Goal: Task Accomplishment & Management: Complete application form

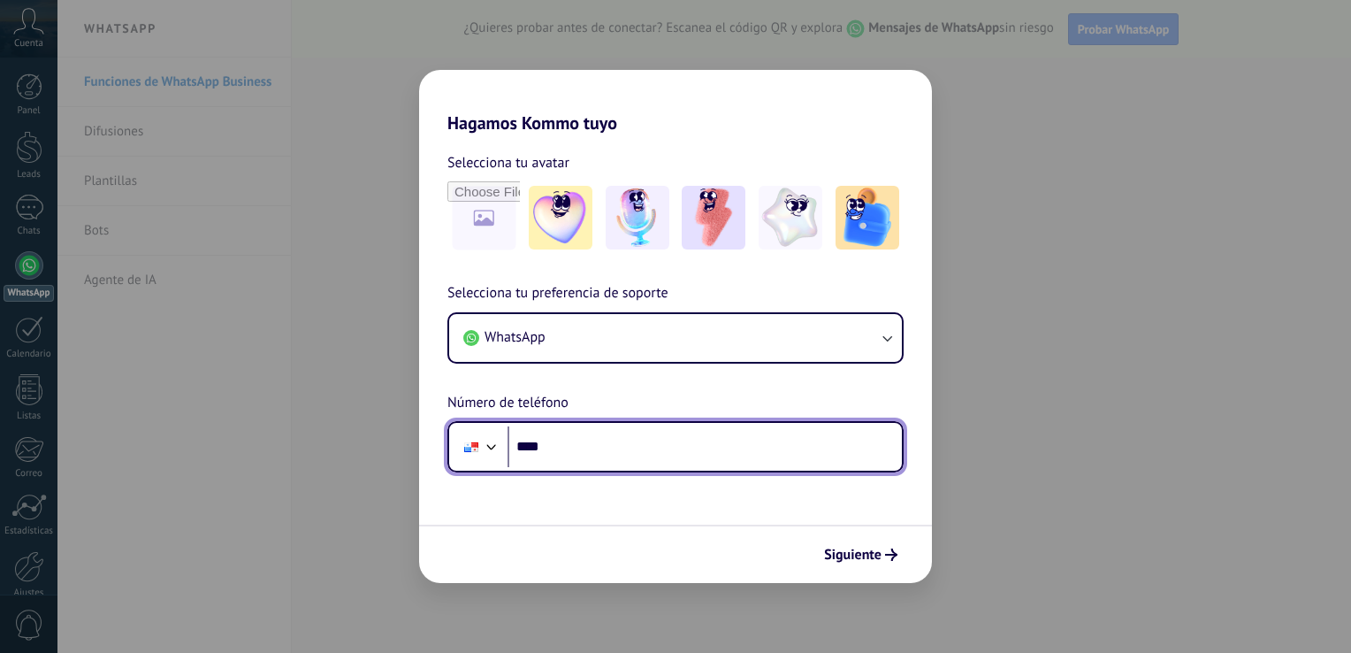
click at [678, 450] on input "****" at bounding box center [705, 446] width 394 height 41
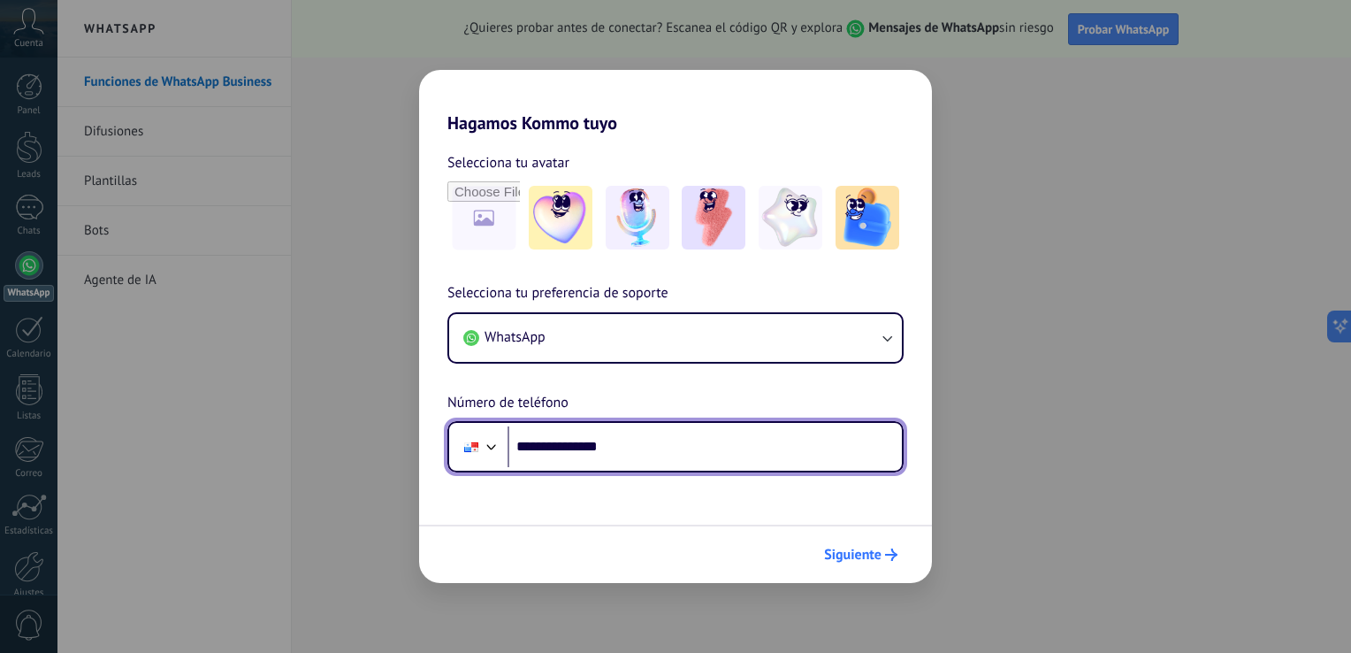
type input "**********"
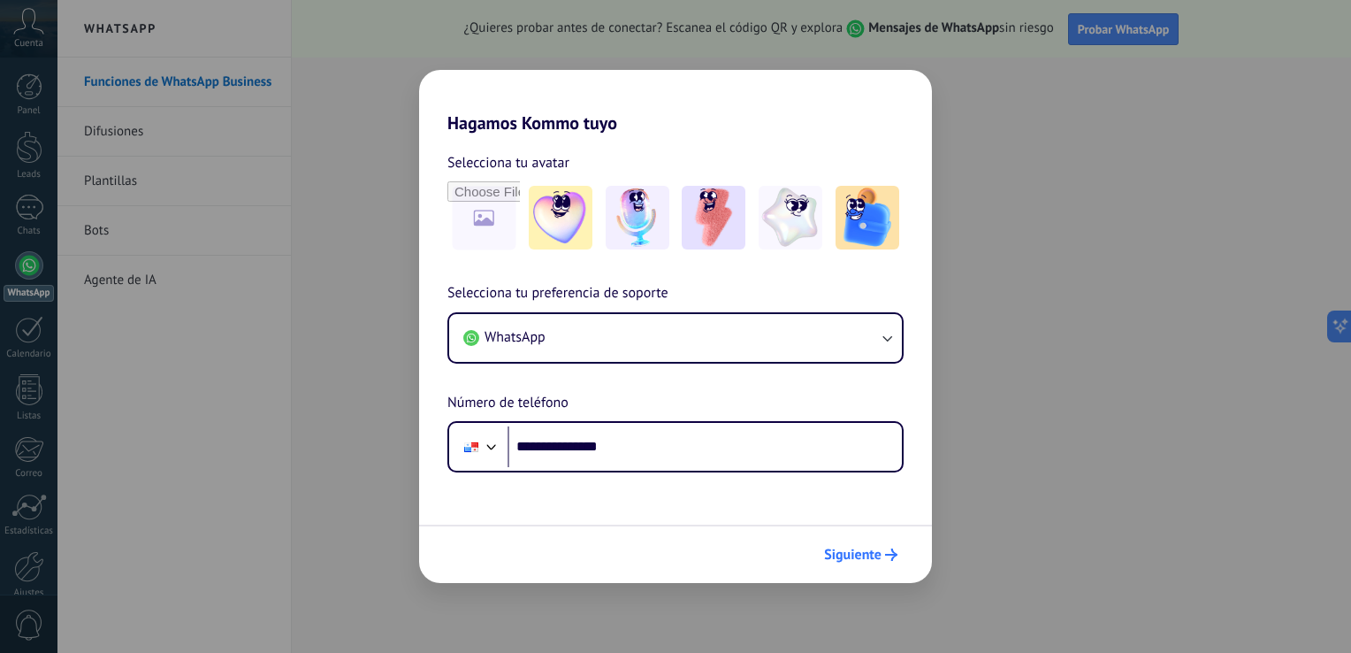
click at [849, 554] on span "Siguiente" at bounding box center [852, 554] width 57 height 12
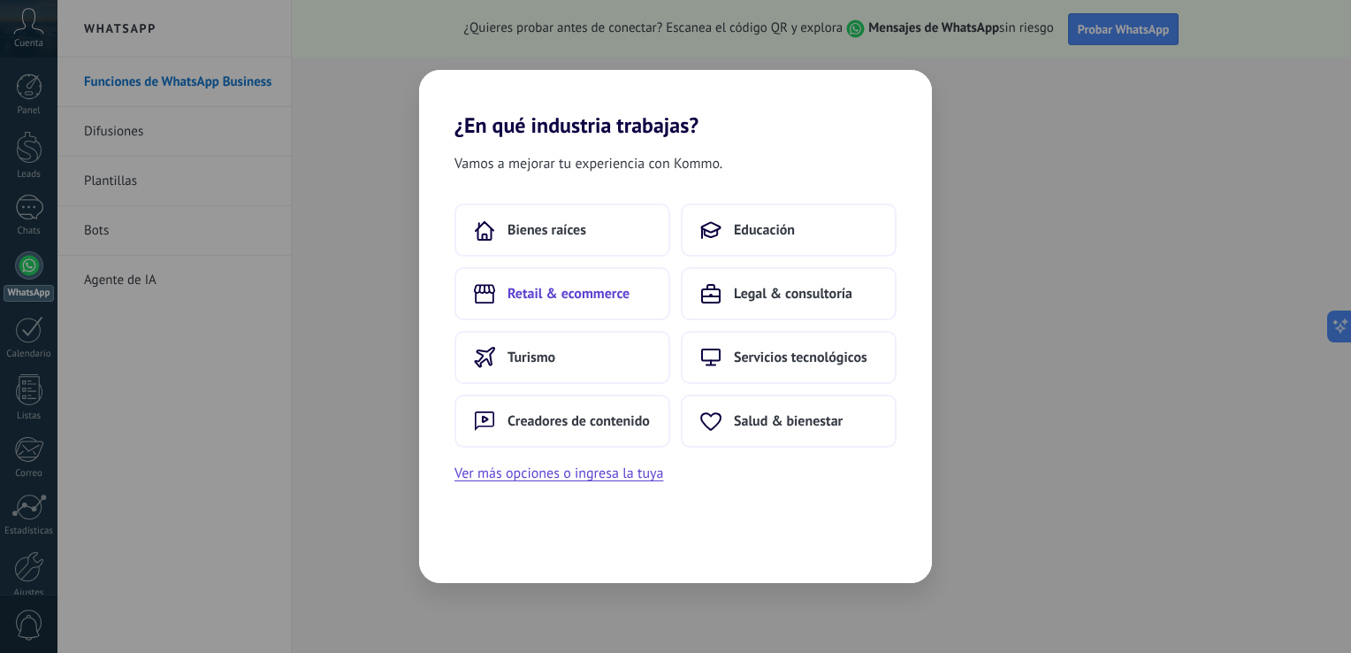
click at [605, 295] on span "Retail & ecommerce" at bounding box center [569, 294] width 122 height 18
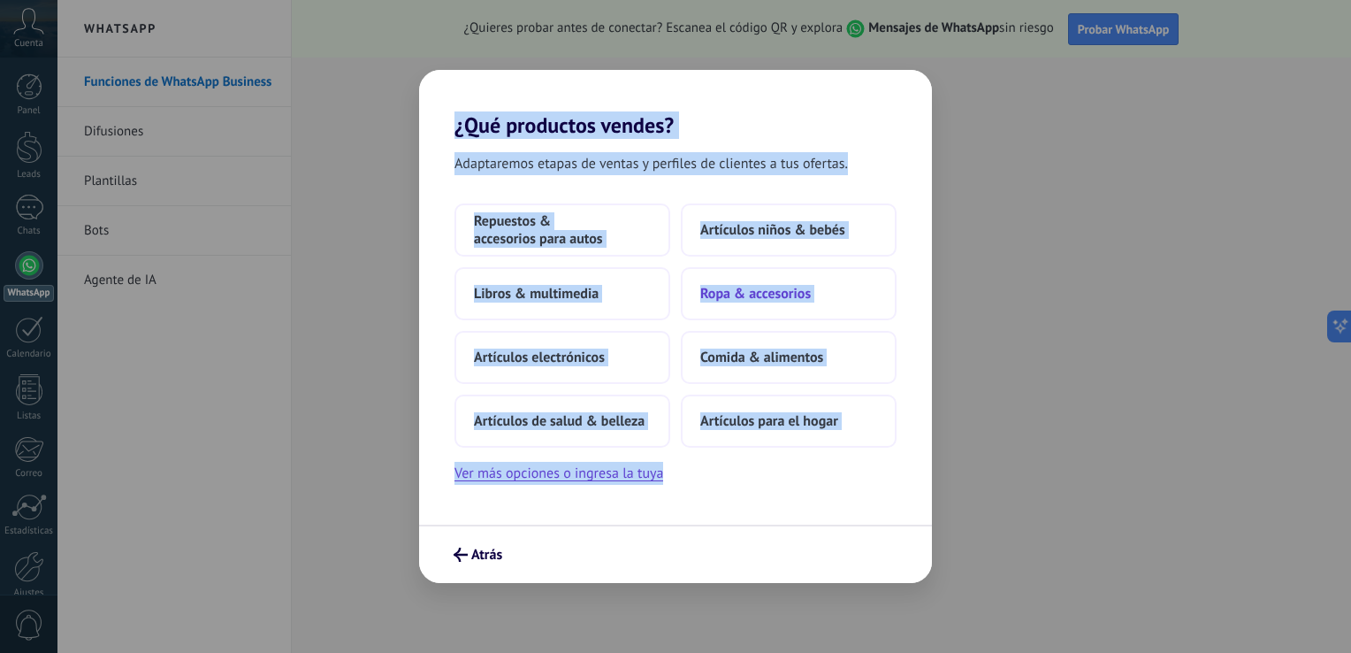
click at [891, 313] on button "Ropa & accesorios" at bounding box center [789, 293] width 216 height 53
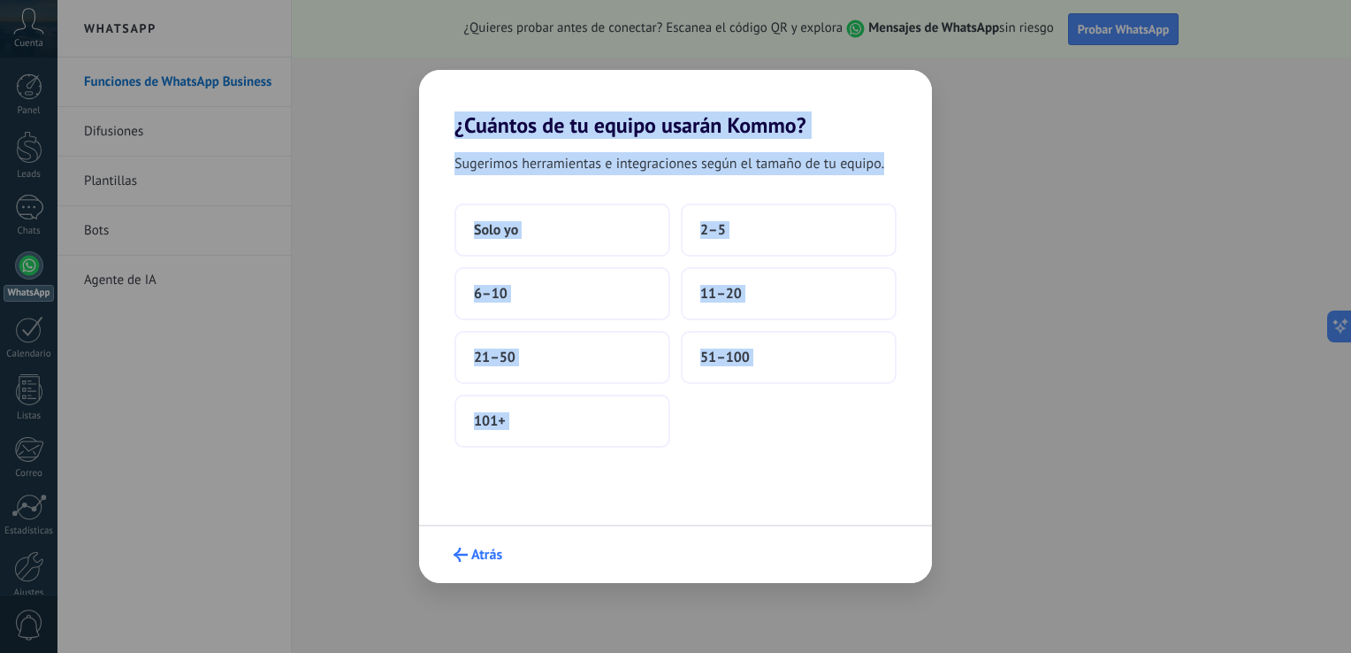
click at [503, 554] on button "Atrás" at bounding box center [478, 554] width 65 height 30
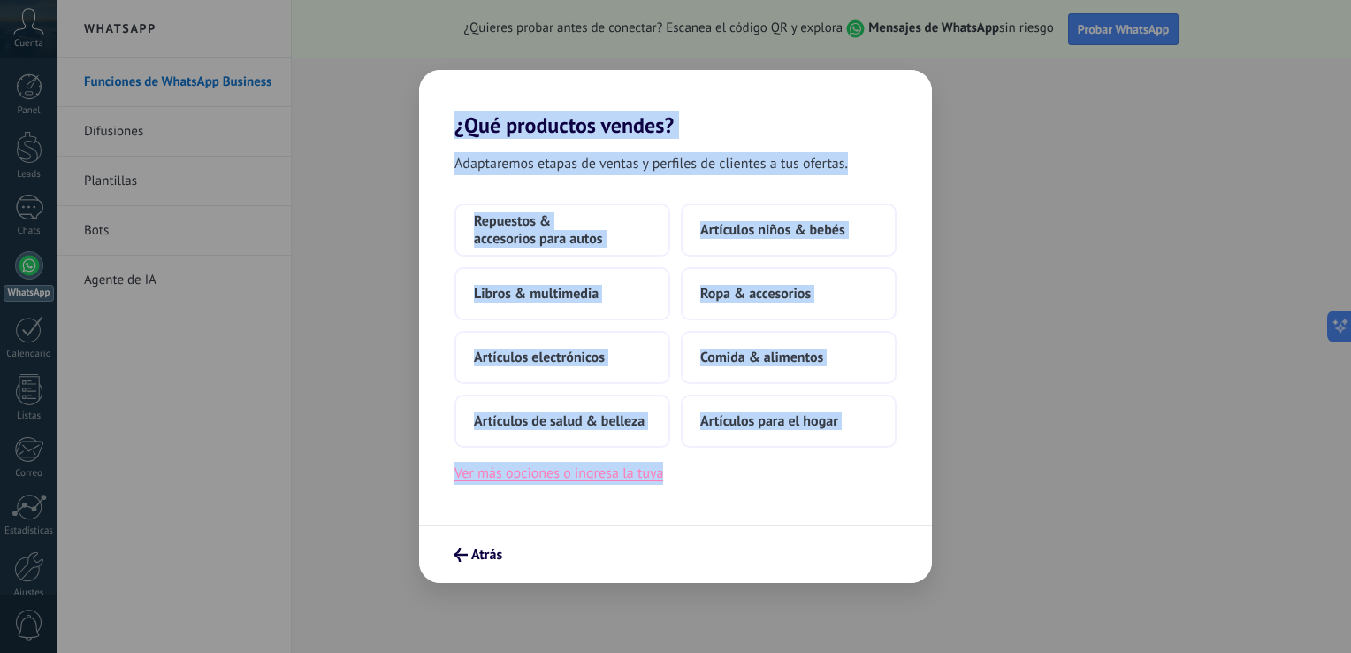
click at [567, 472] on button "Ver más opciones o ingresa la tuya" at bounding box center [559, 473] width 209 height 23
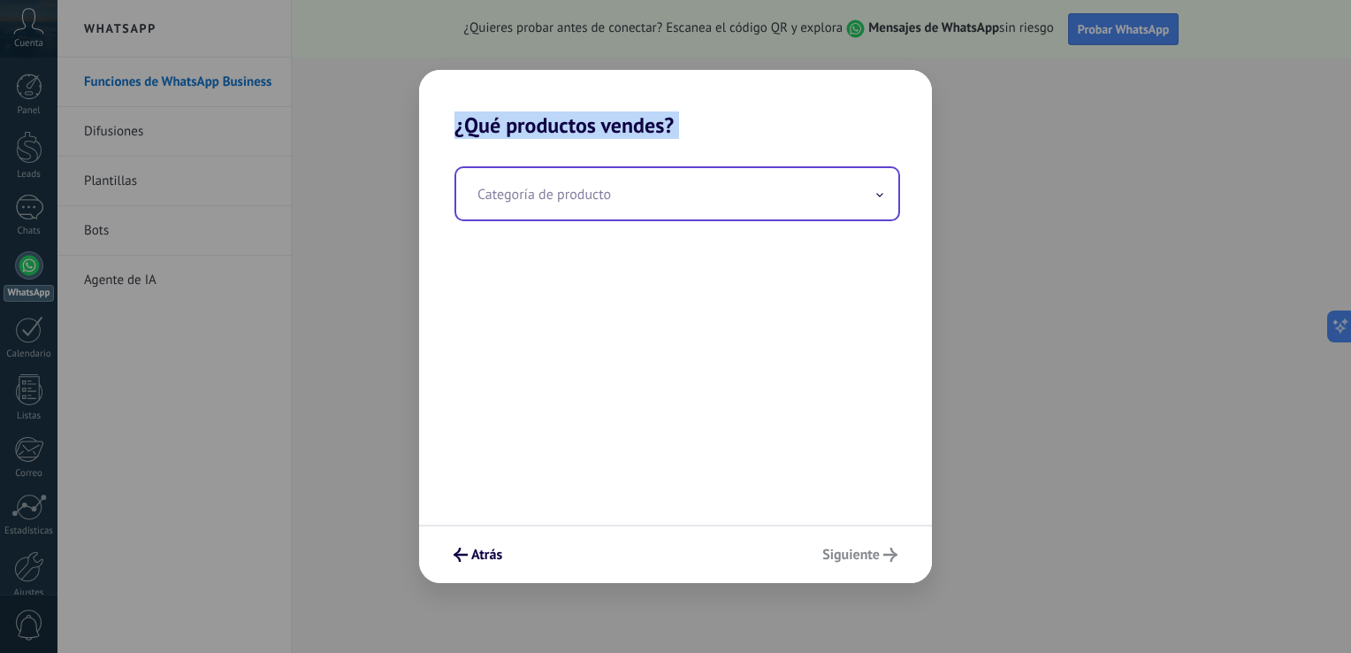
click at [579, 199] on input "text" at bounding box center [677, 193] width 442 height 51
click at [579, 199] on span "Categoría de producto" at bounding box center [544, 195] width 141 height 18
click at [835, 180] on input "text" at bounding box center [677, 193] width 442 height 51
click at [835, 182] on input "text" at bounding box center [677, 193] width 442 height 51
click at [843, 192] on input "text" at bounding box center [677, 193] width 442 height 51
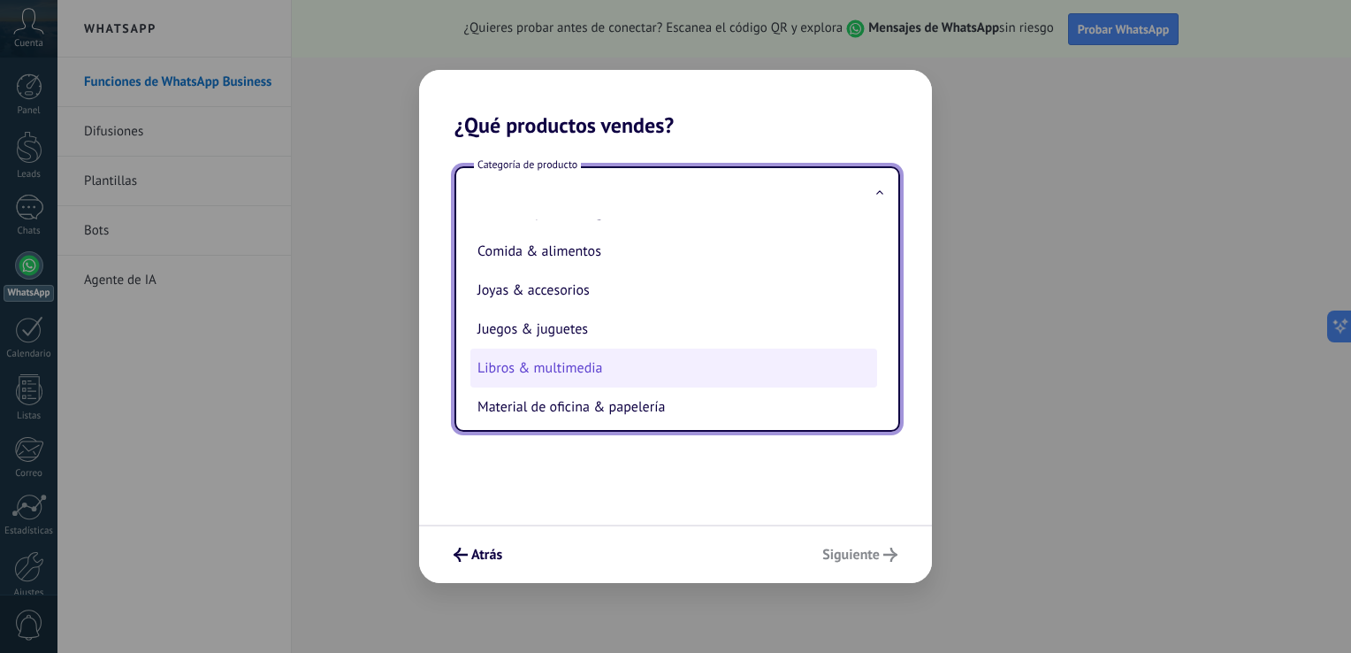
scroll to position [224, 0]
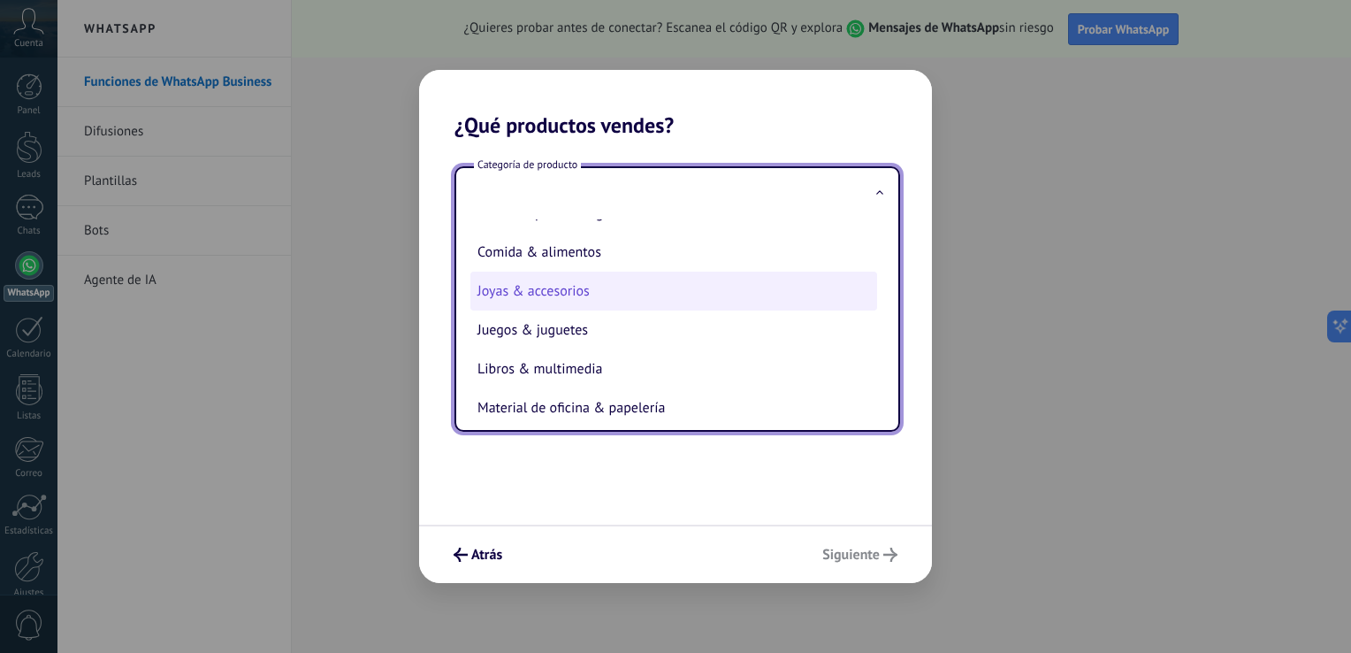
click at [569, 301] on li "Joyas & accesorios" at bounding box center [673, 290] width 407 height 39
click at [569, 301] on div "Categoría de producto Artículos de salud & belleza Artículos deportivos Artícul…" at bounding box center [675, 331] width 513 height 386
type input "**********"
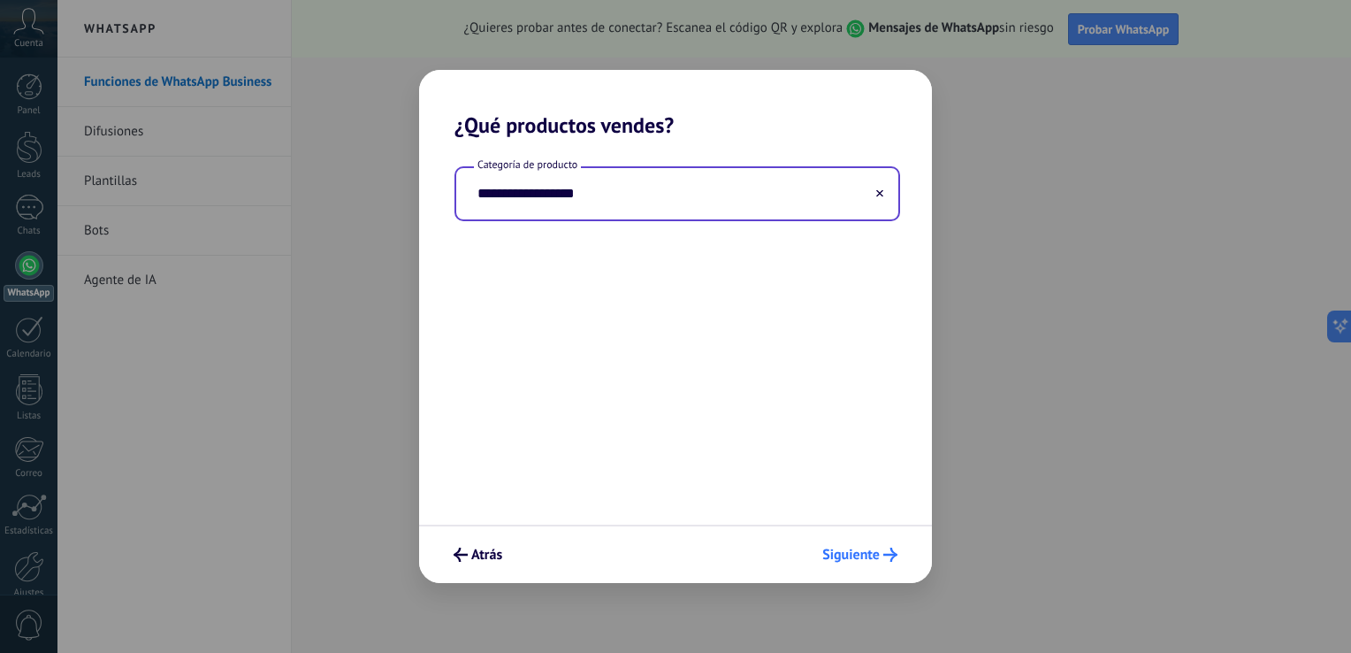
click at [846, 554] on span "Siguiente" at bounding box center [850, 554] width 57 height 12
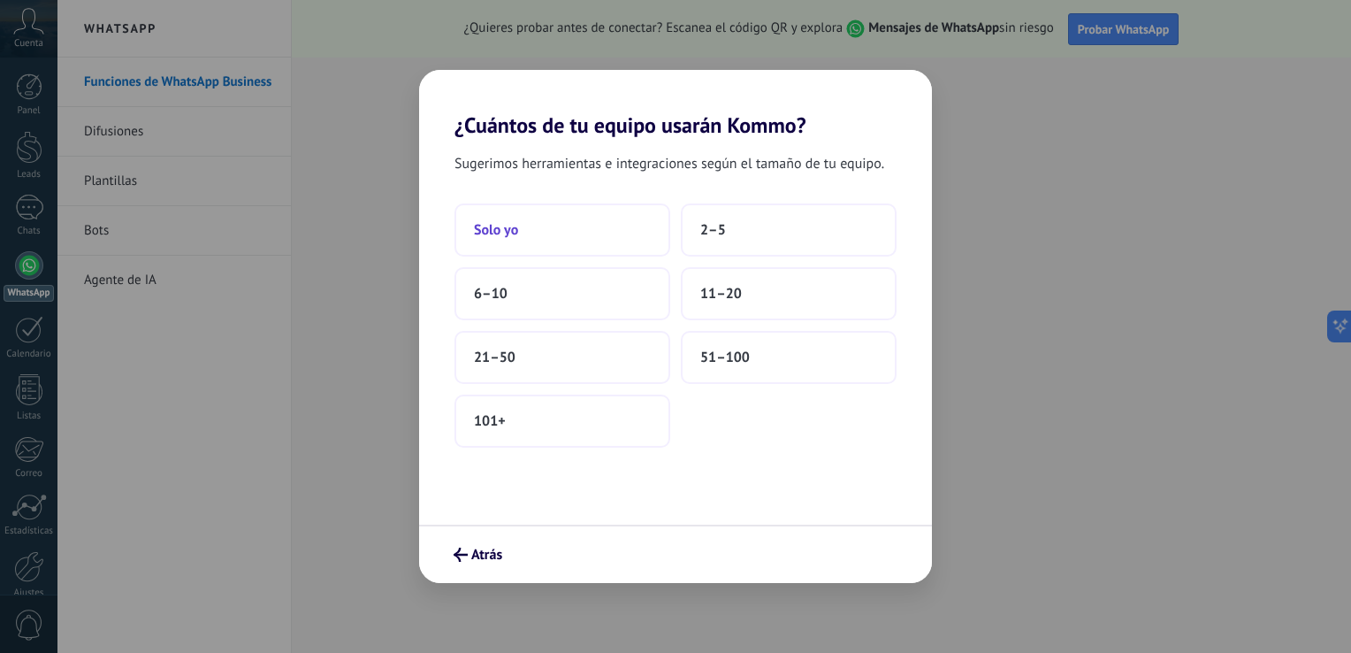
click at [514, 235] on span "Solo yo" at bounding box center [496, 230] width 44 height 18
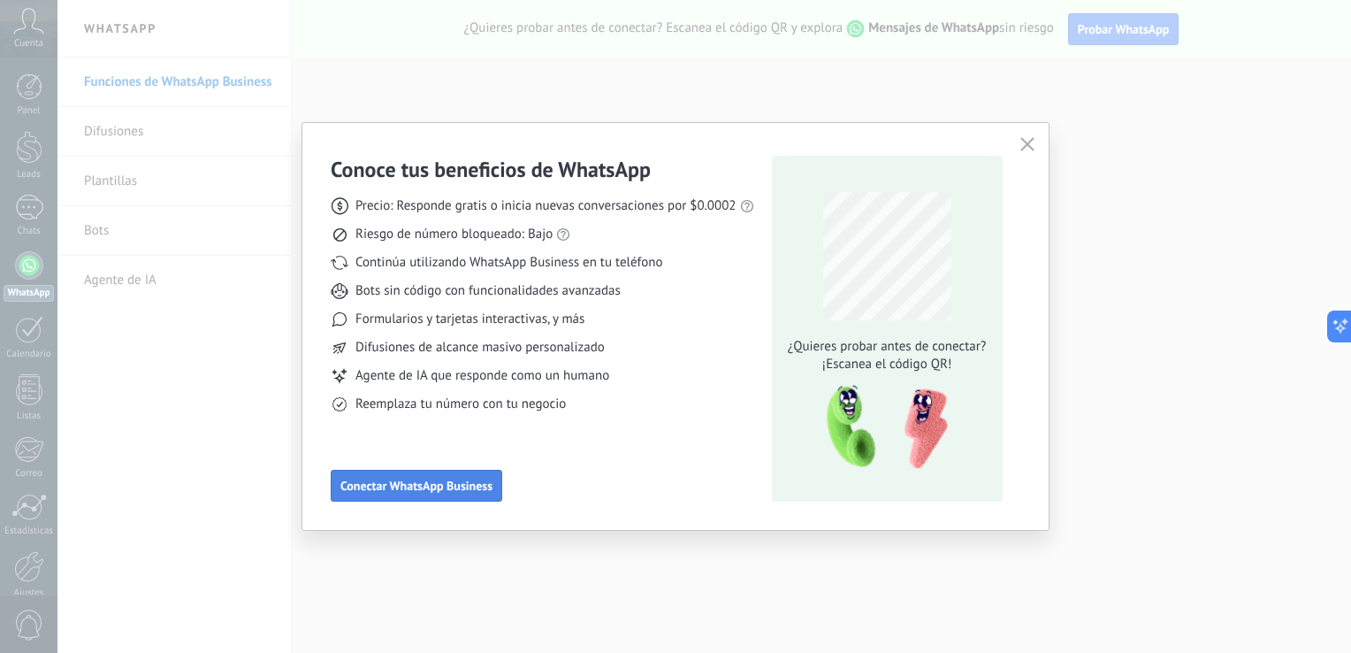
click at [368, 483] on span "Conectar WhatsApp Business" at bounding box center [416, 485] width 152 height 12
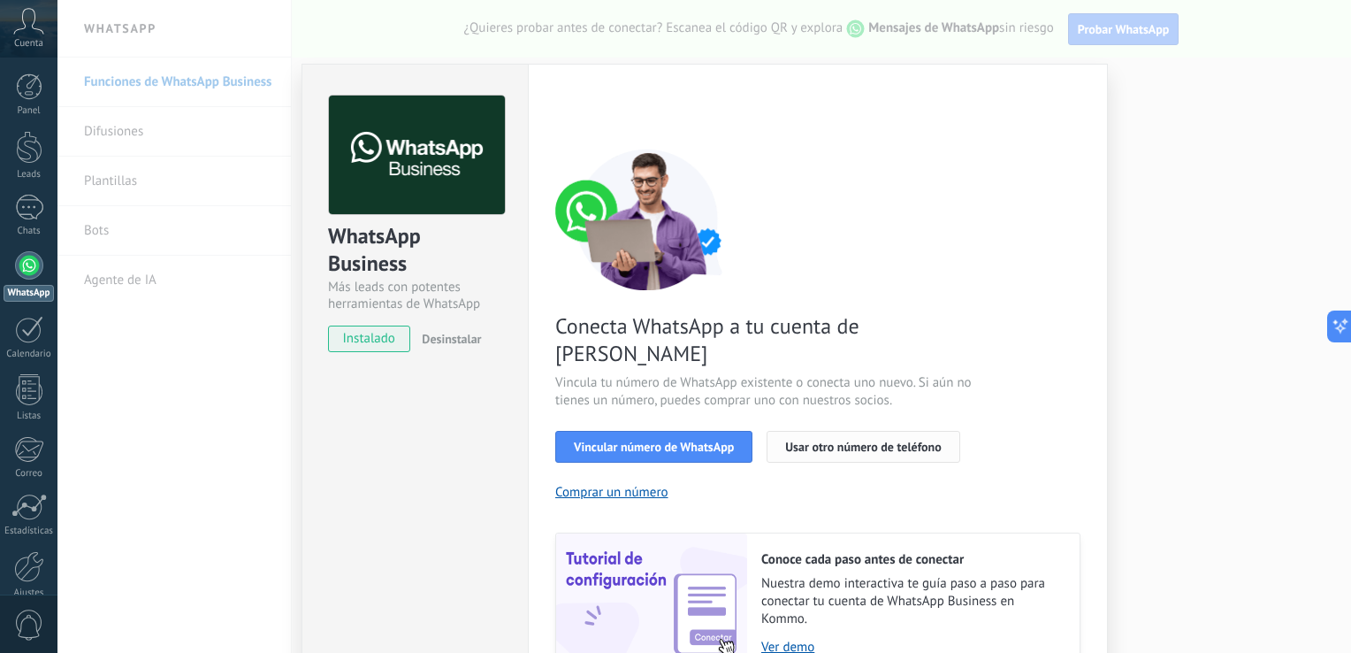
click at [828, 440] on span "Usar otro número de teléfono" at bounding box center [863, 446] width 156 height 12
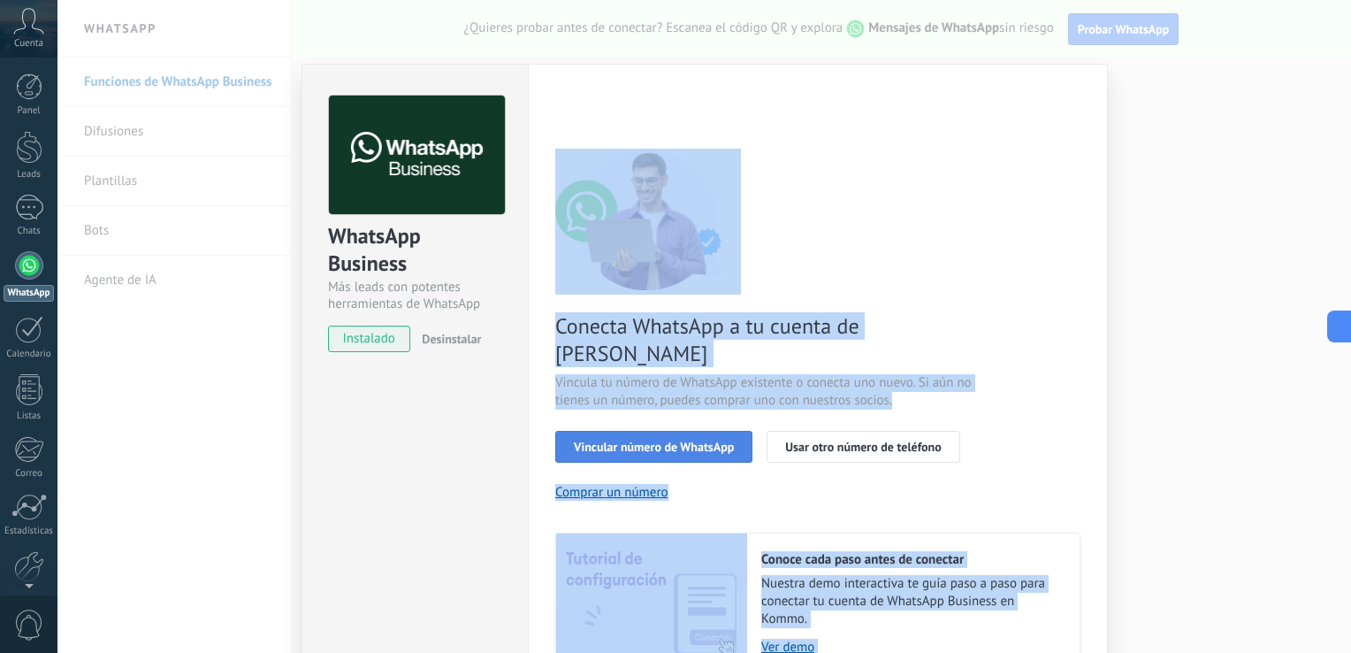
click at [648, 440] on span "Vincular número de WhatsApp" at bounding box center [654, 446] width 160 height 12
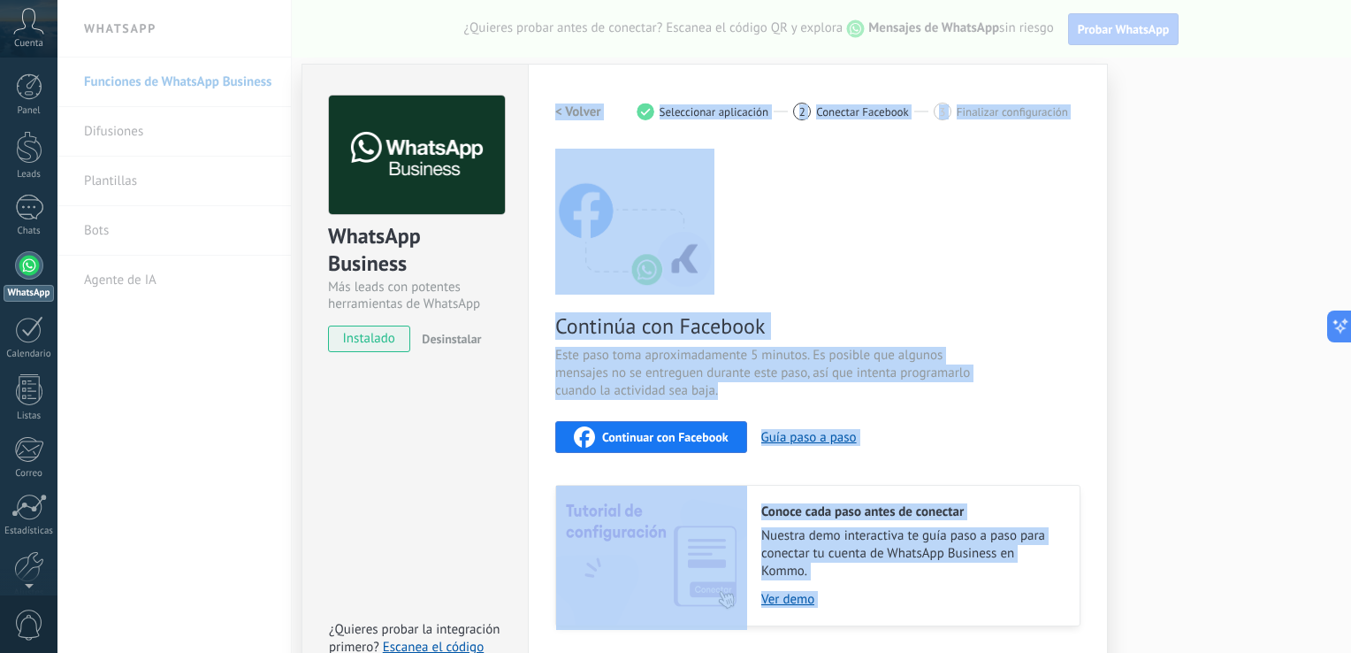
click at [382, 341] on span "instalado" at bounding box center [369, 338] width 80 height 27
click at [365, 339] on span "instalado" at bounding box center [369, 338] width 80 height 27
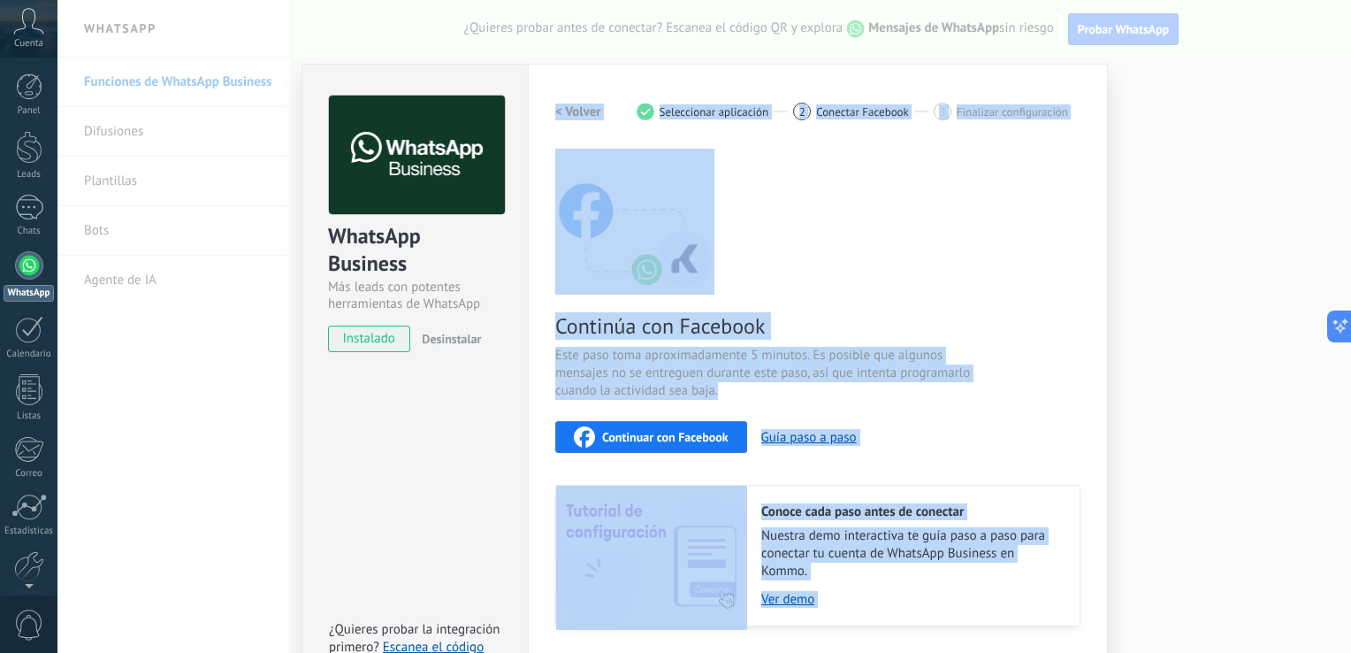
click at [365, 339] on span "instalado" at bounding box center [369, 338] width 80 height 27
click at [792, 437] on button "Guía paso a paso" at bounding box center [809, 437] width 96 height 17
click at [641, 269] on img at bounding box center [634, 219] width 159 height 141
click at [371, 345] on span "instalado" at bounding box center [369, 338] width 80 height 27
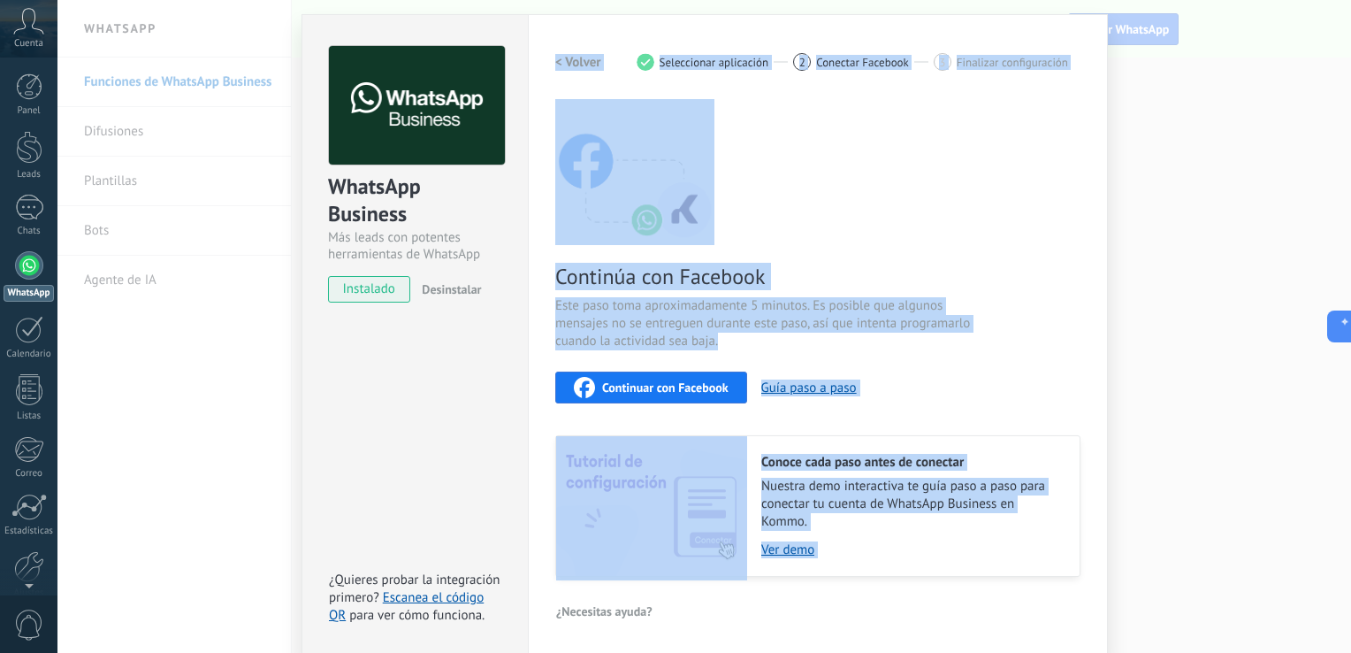
scroll to position [52, 0]
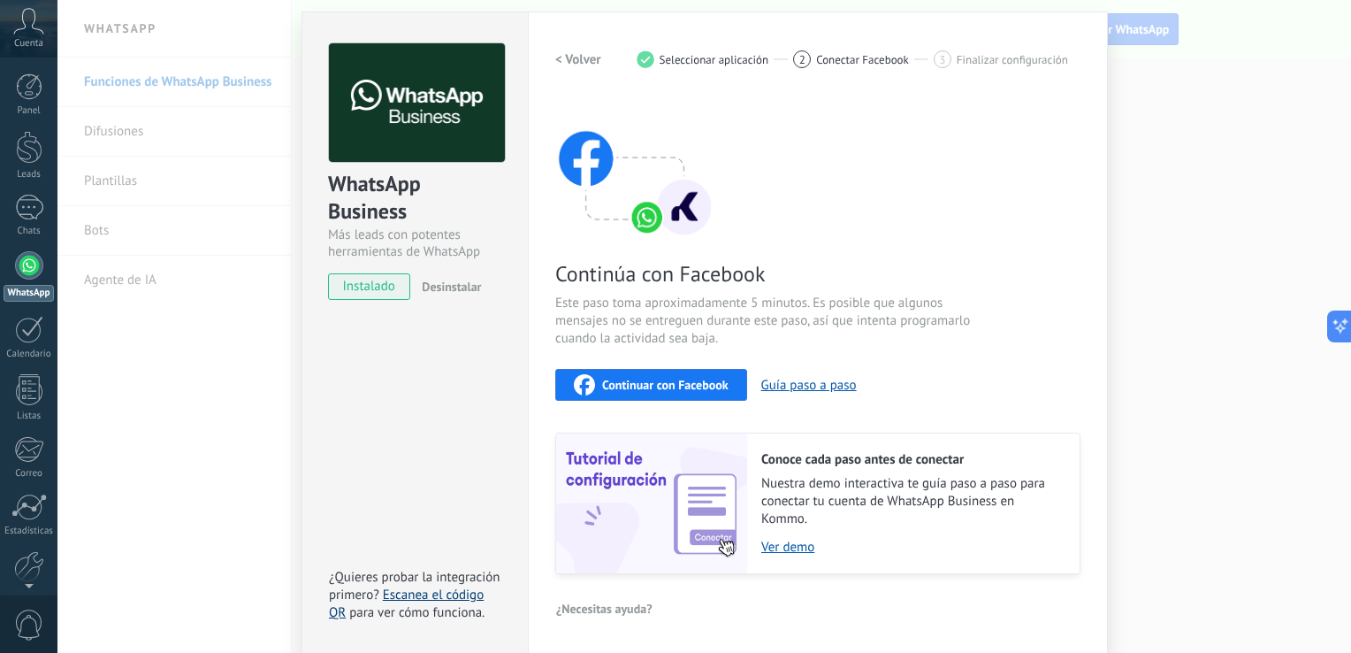
click at [412, 592] on link "Escanea el código QR" at bounding box center [406, 603] width 155 height 34
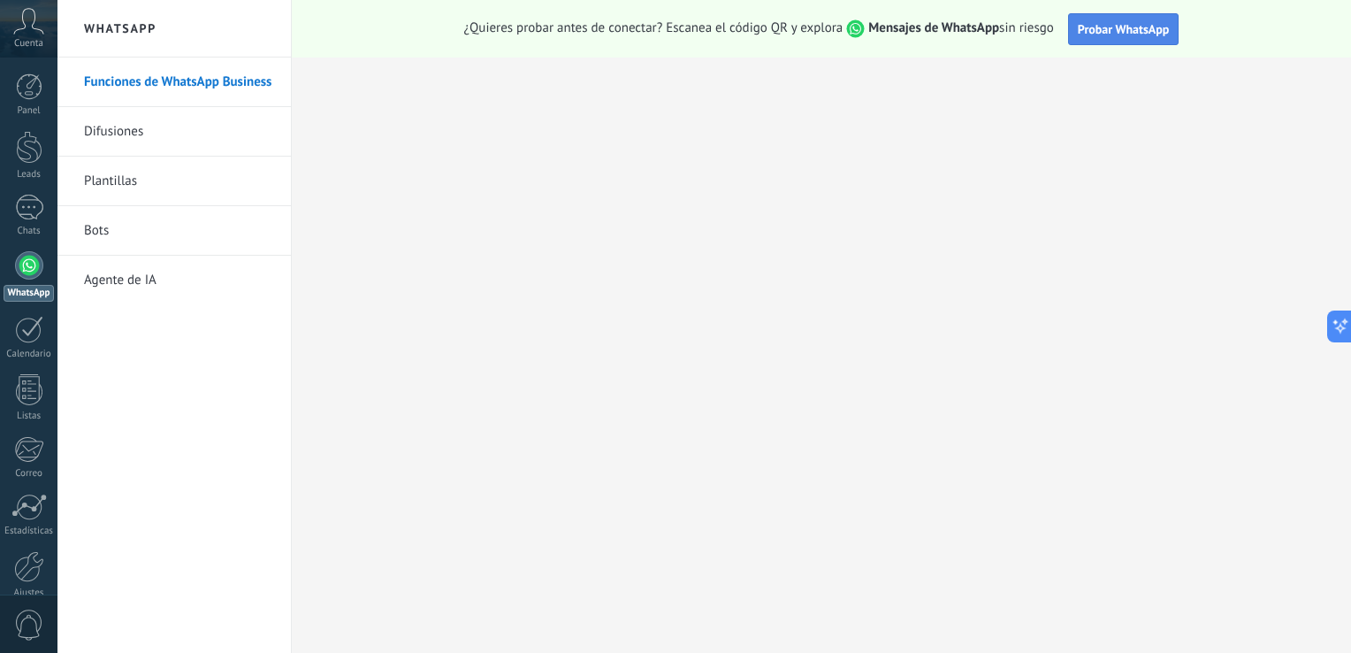
click at [1107, 30] on span "Probar WhatsApp" at bounding box center [1124, 29] width 92 height 16
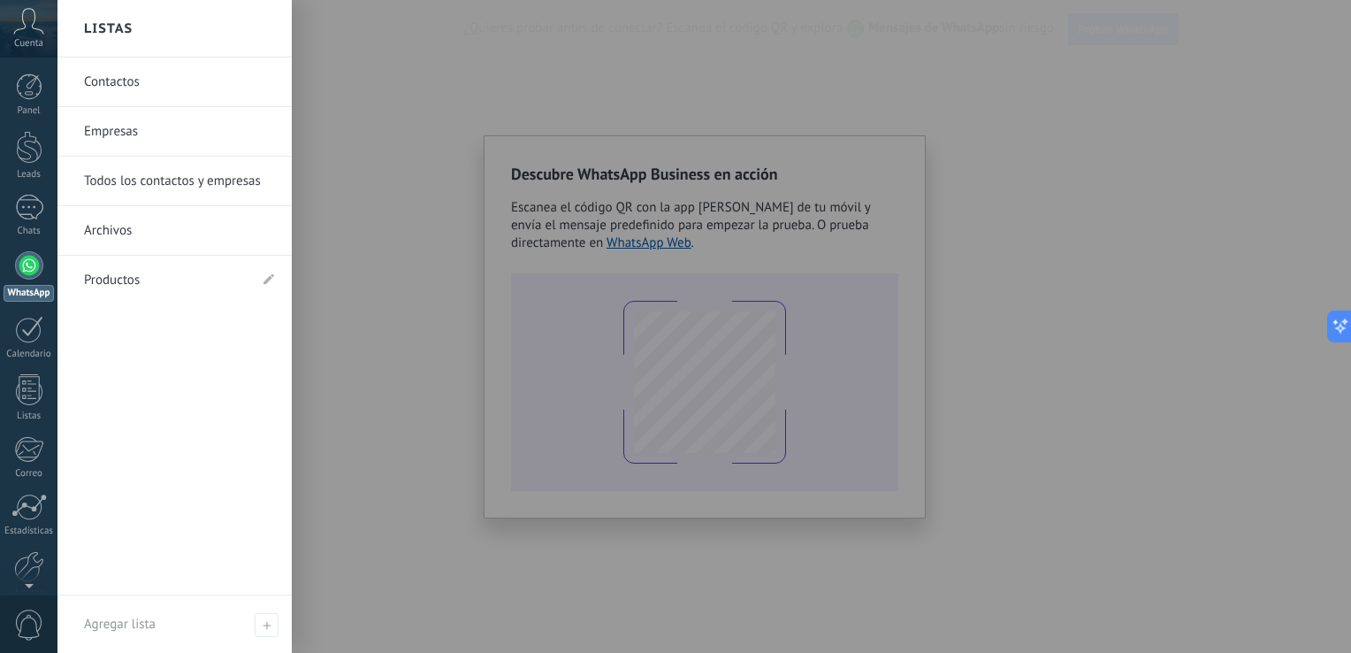
click at [189, 122] on link "Empresas" at bounding box center [179, 132] width 190 height 50
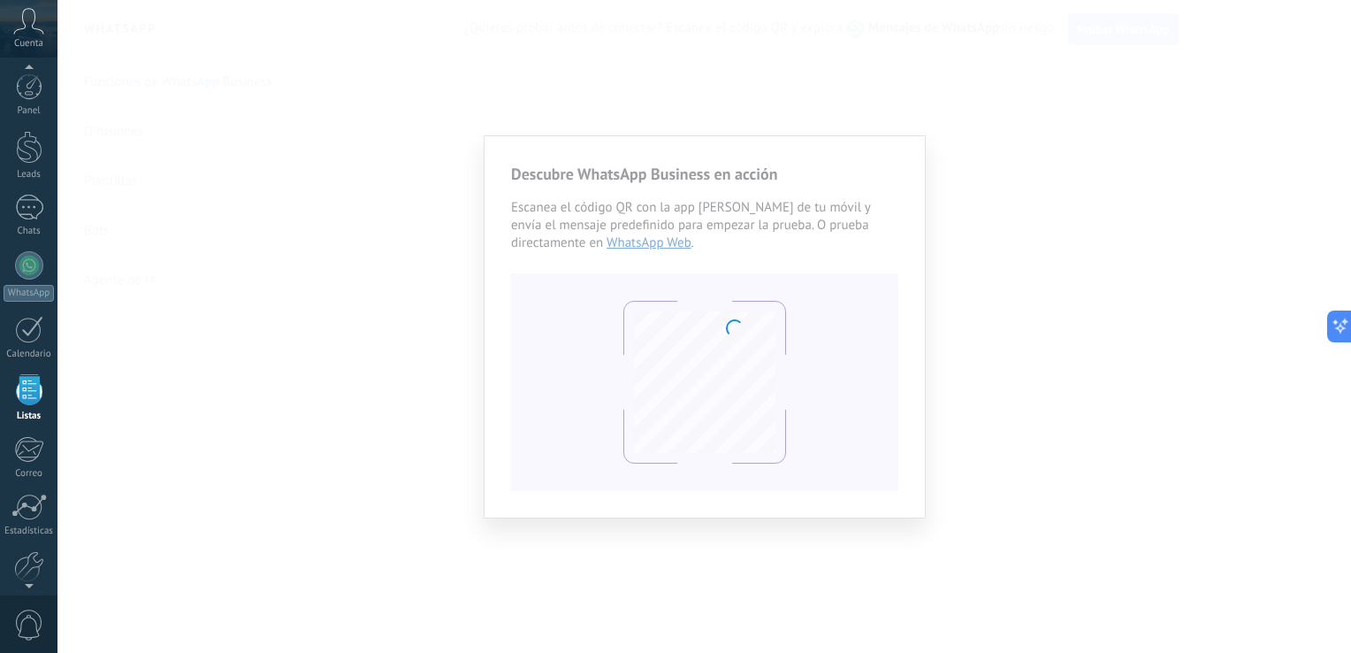
scroll to position [45, 0]
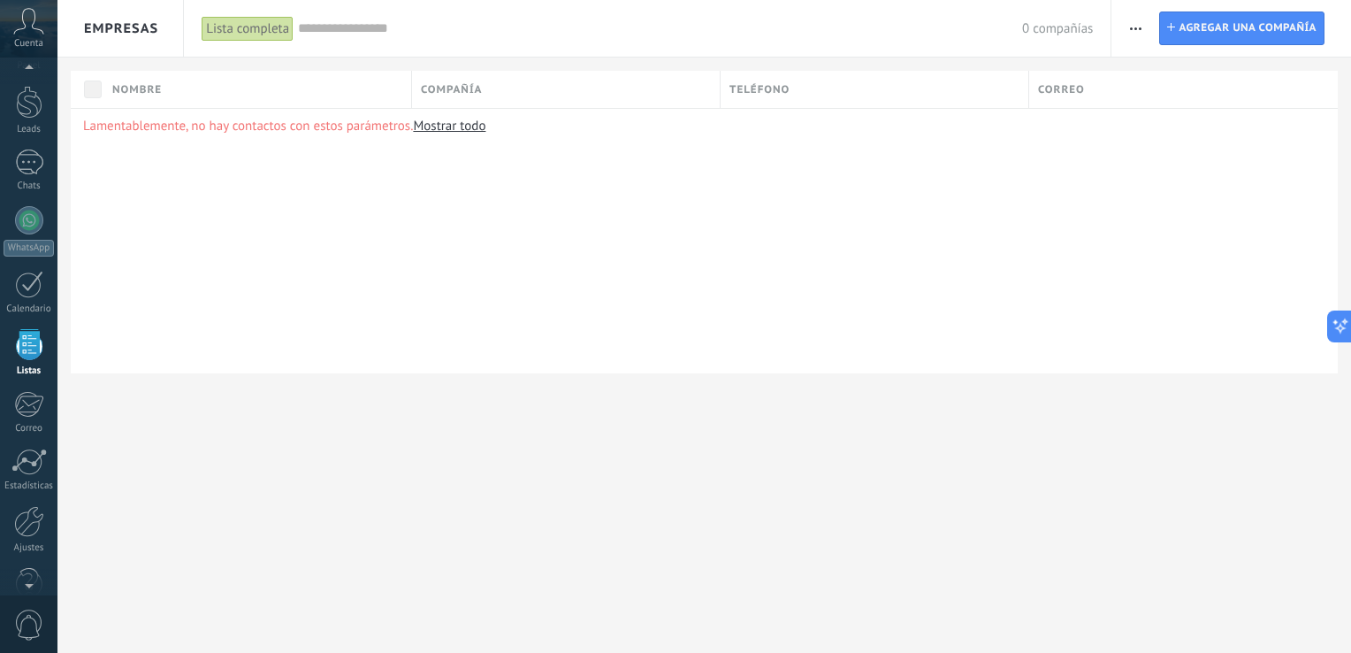
click at [25, 21] on icon at bounding box center [28, 21] width 31 height 27
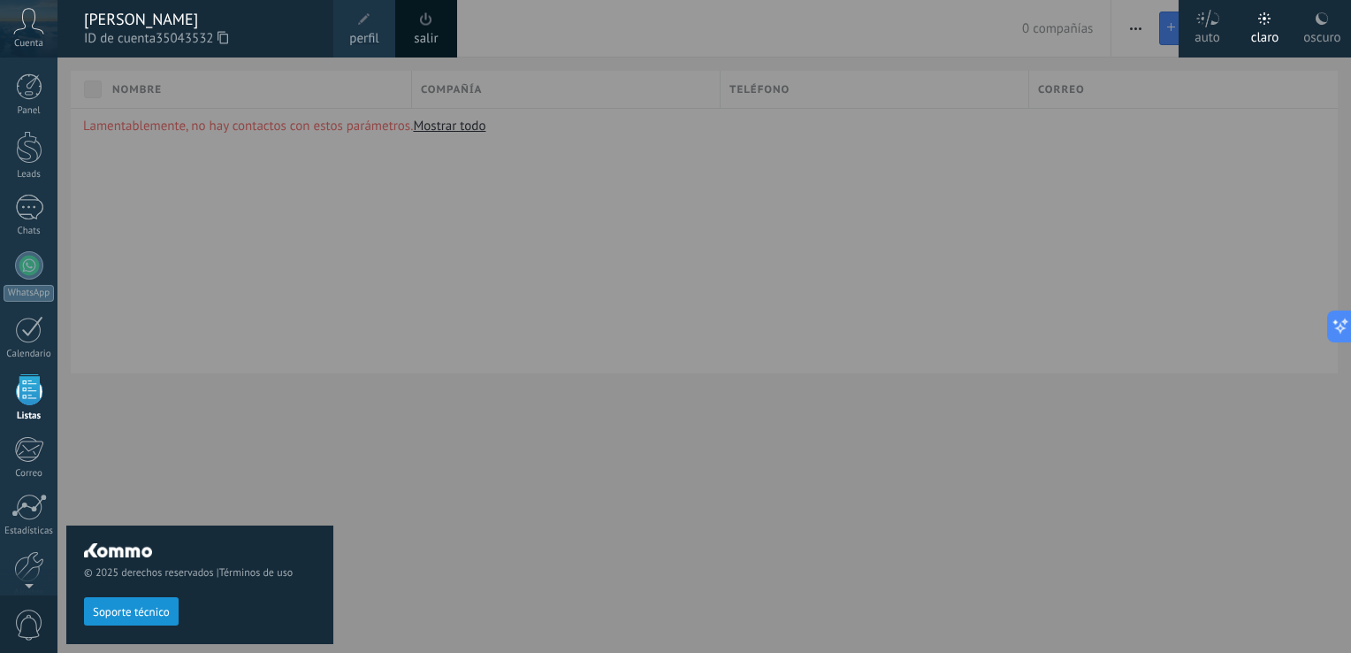
click at [335, 351] on div at bounding box center [732, 326] width 1351 height 653
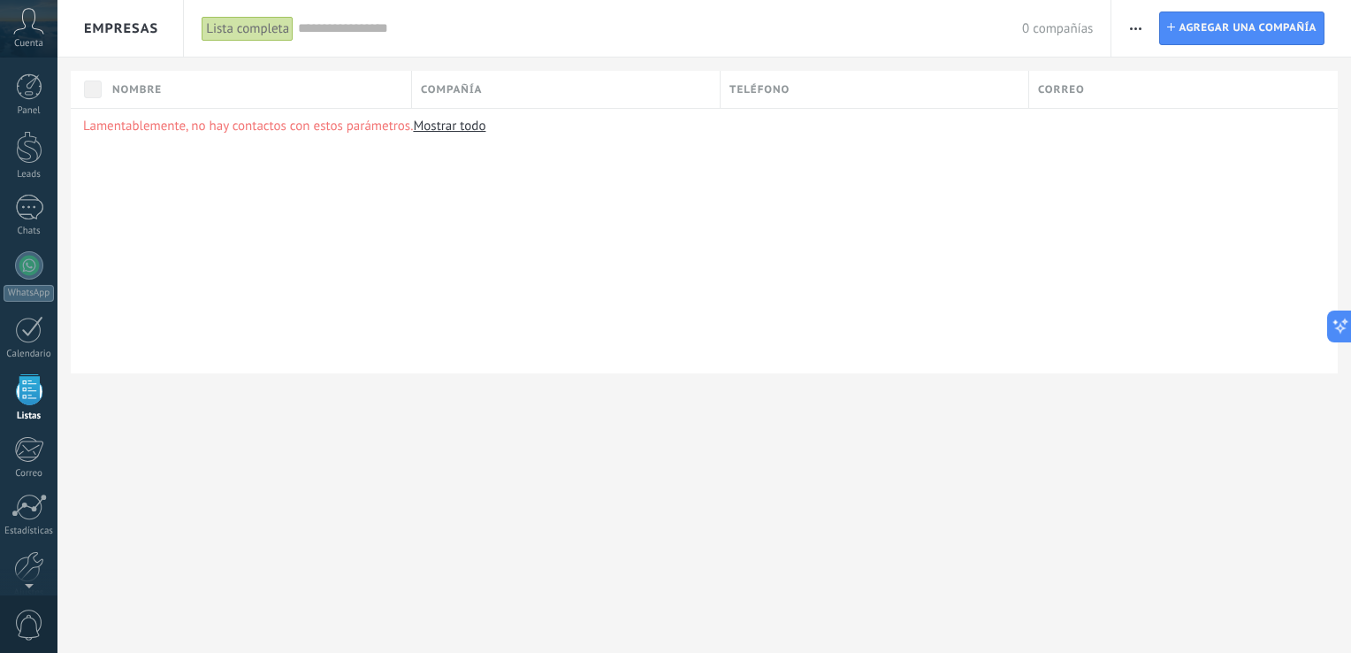
click at [335, 351] on div "Lamentablemente, no hay contactos con estos parámetros. Mostrar todo" at bounding box center [704, 240] width 1267 height 265
click at [31, 146] on div at bounding box center [29, 147] width 27 height 33
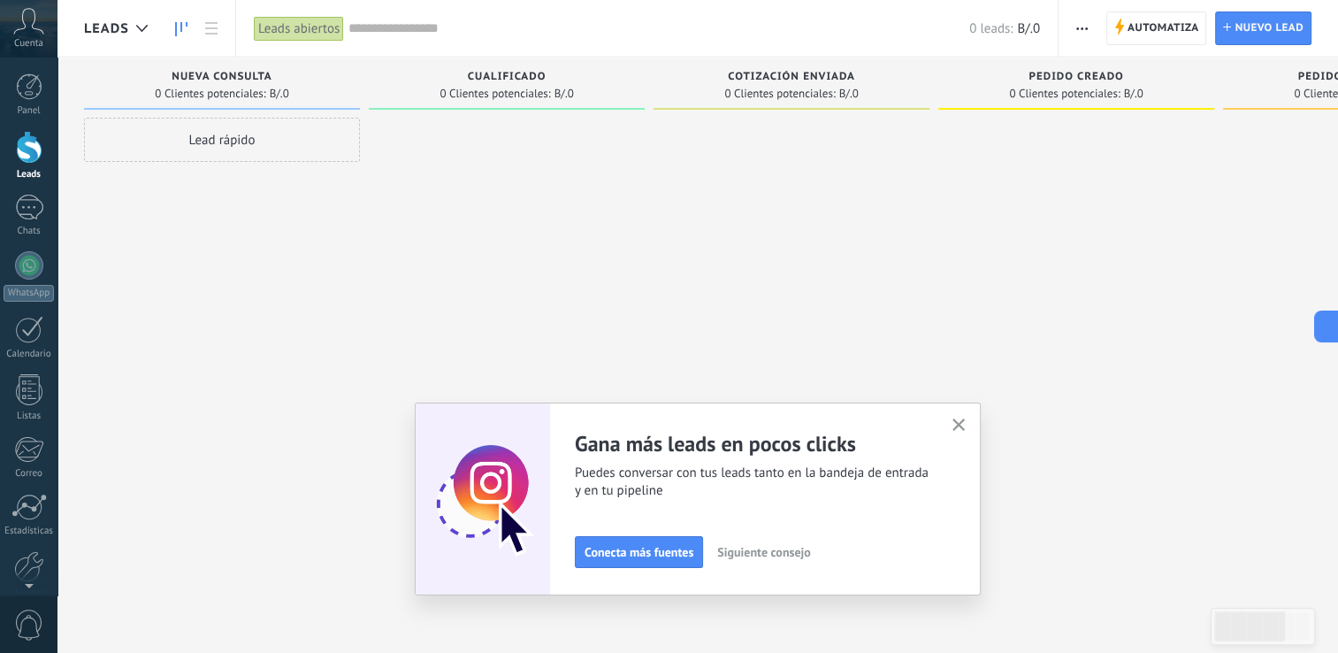
click at [966, 423] on icon "button" at bounding box center [958, 424] width 13 height 13
